Goal: Find contact information: Find contact information

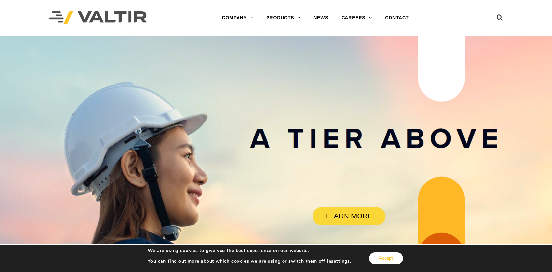
click at [382, 259] on button "Accept" at bounding box center [386, 258] width 34 height 12
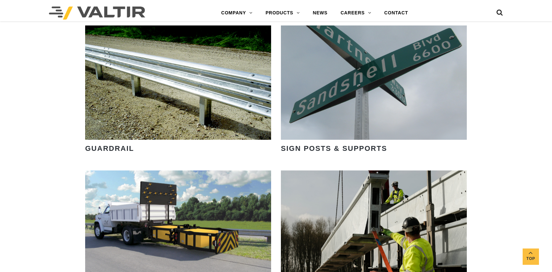
scroll to position [848, 0]
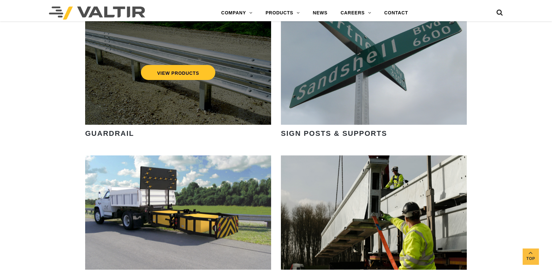
click at [180, 99] on div "VIEW PRODUCTS" at bounding box center [178, 67] width 186 height 114
click at [183, 74] on link "VIEW PRODUCTS" at bounding box center [178, 72] width 75 height 15
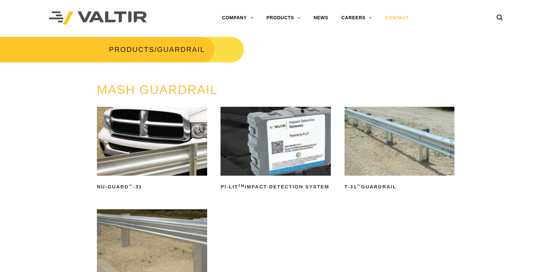
click at [398, 17] on link "CONTACT" at bounding box center [396, 17] width 37 height 13
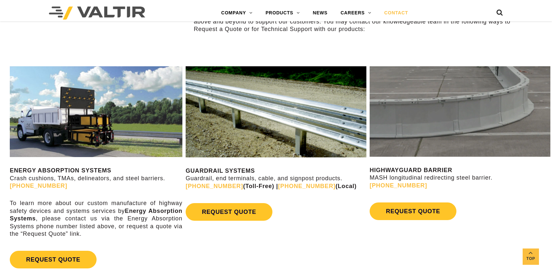
scroll to position [359, 0]
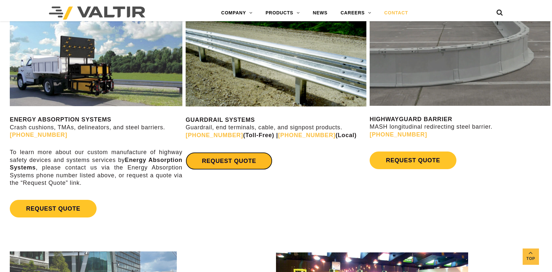
click at [238, 160] on link "REQUEST QUOTE" at bounding box center [229, 161] width 87 height 18
